Goal: Task Accomplishment & Management: Use online tool/utility

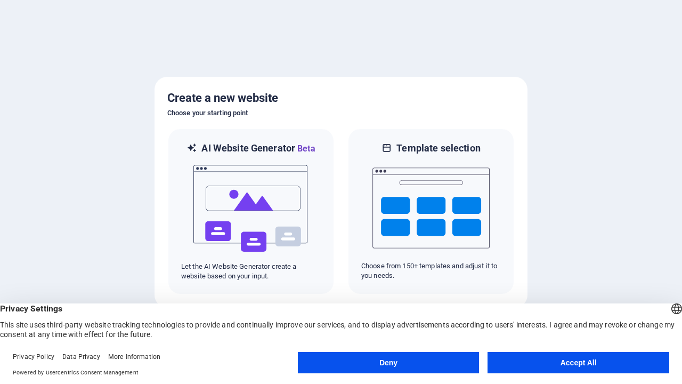
click at [389, 362] on button "Deny" at bounding box center [389, 362] width 182 height 21
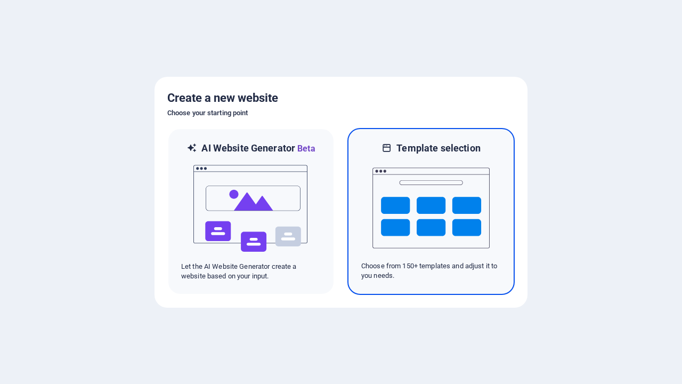
click at [431, 211] on img at bounding box center [431, 208] width 117 height 107
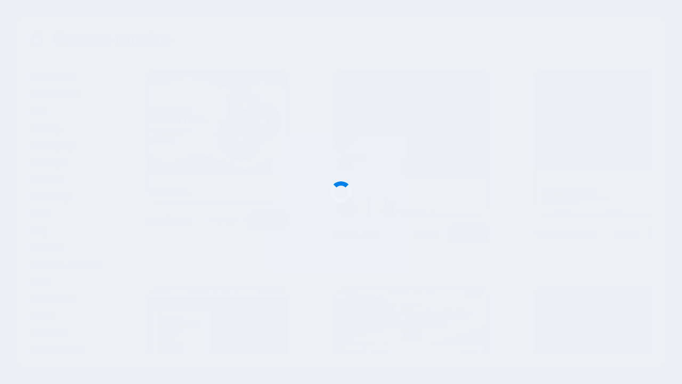
scroll to position [4615, 0]
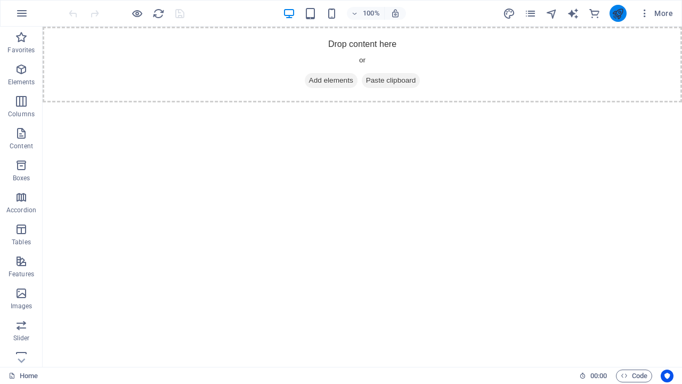
click at [618, 13] on icon "publish" at bounding box center [618, 13] width 12 height 12
